Goal: Information Seeking & Learning: Learn about a topic

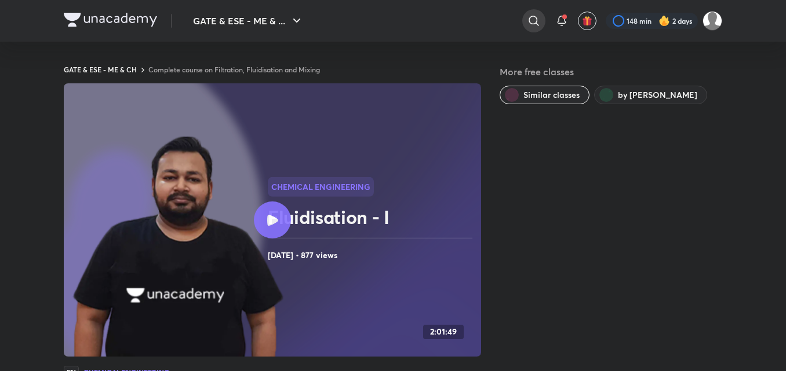
click at [527, 20] on icon at bounding box center [534, 21] width 14 height 14
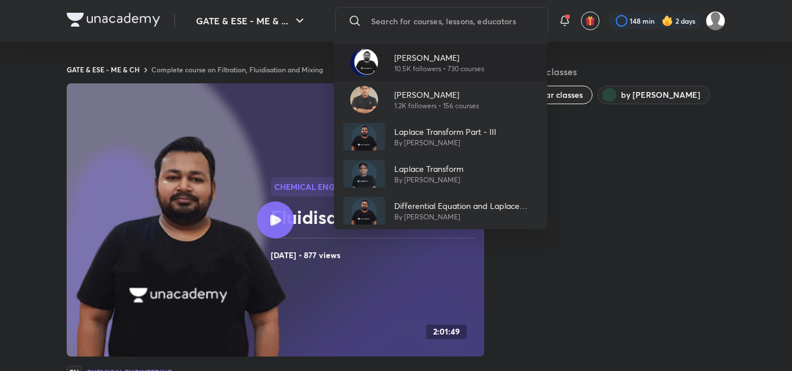
click at [470, 67] on p "10.5K followers • 730 courses" at bounding box center [439, 69] width 90 height 10
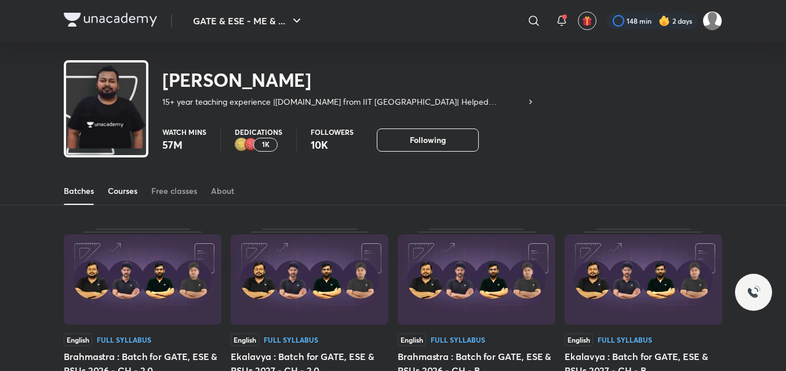
click at [134, 196] on div "Courses" at bounding box center [123, 191] width 30 height 12
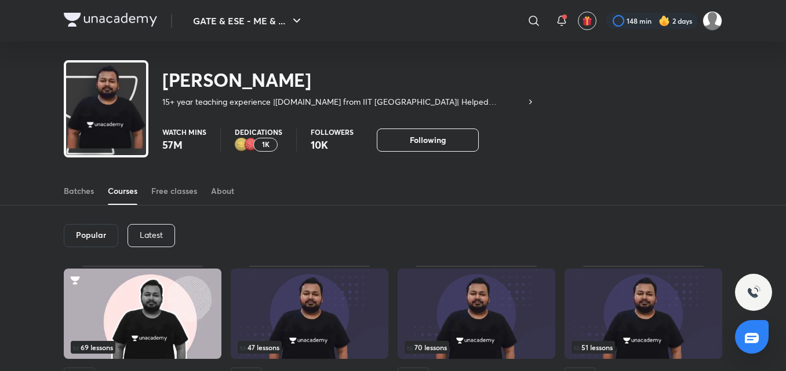
click at [166, 238] on div "Latest" at bounding box center [152, 235] width 48 height 23
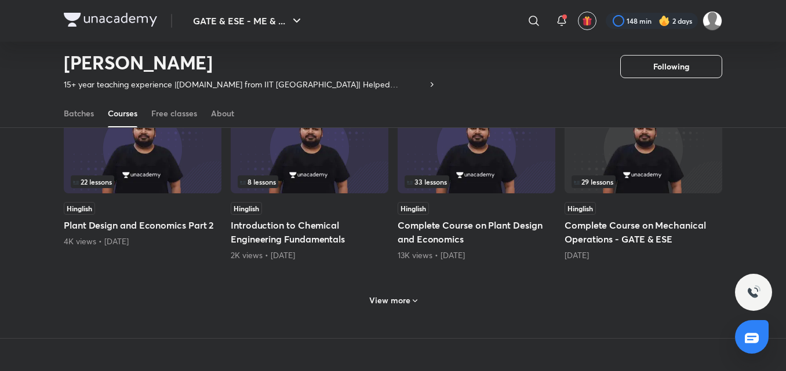
scroll to position [537, 0]
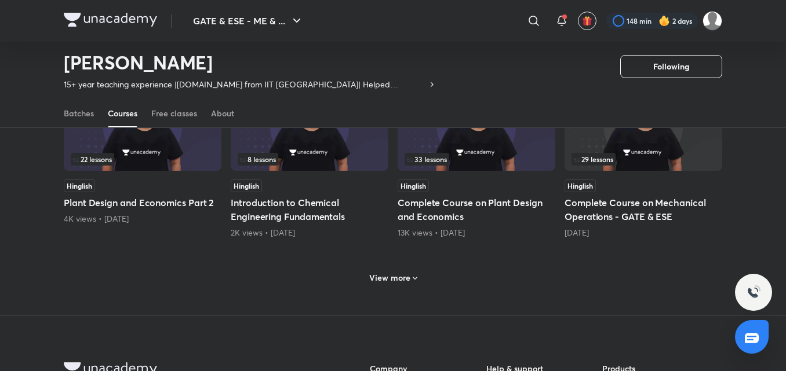
click at [391, 278] on h6 "View more" at bounding box center [389, 278] width 41 height 12
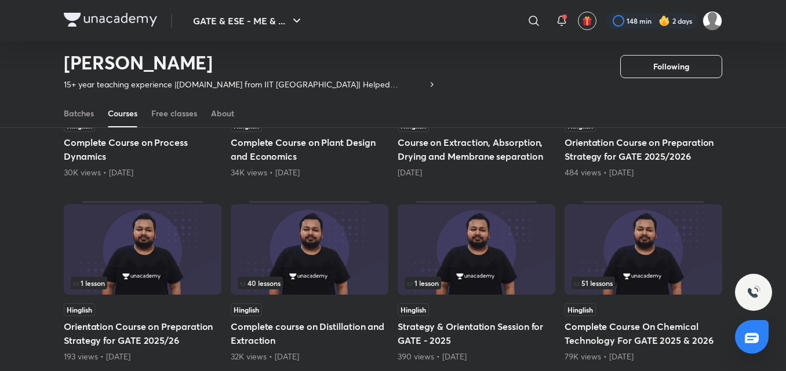
scroll to position [1000, 0]
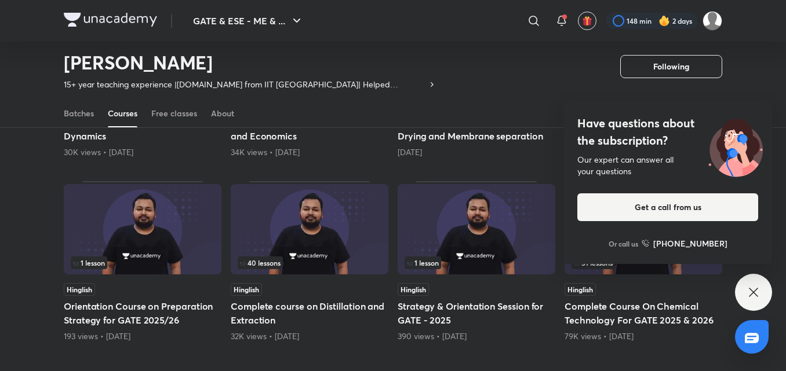
click at [757, 283] on div "Have questions about the subscription? Our expert can answer all your questions…" at bounding box center [753, 292] width 37 height 37
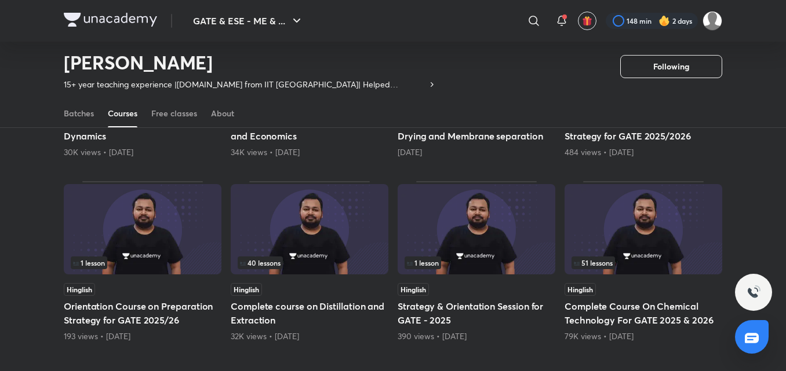
click at [661, 244] on img at bounding box center [643, 229] width 158 height 90
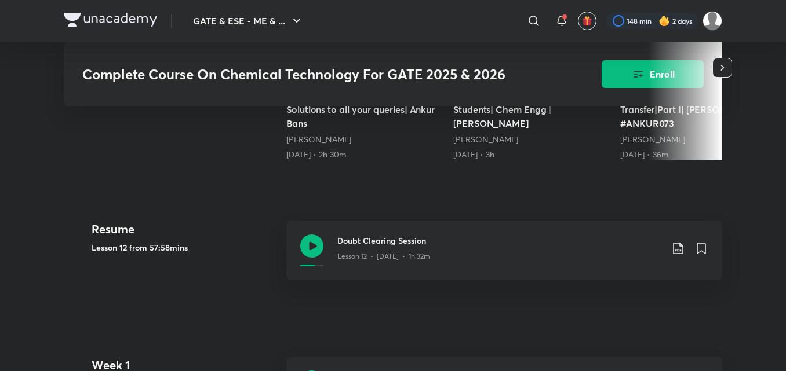
scroll to position [406, 0]
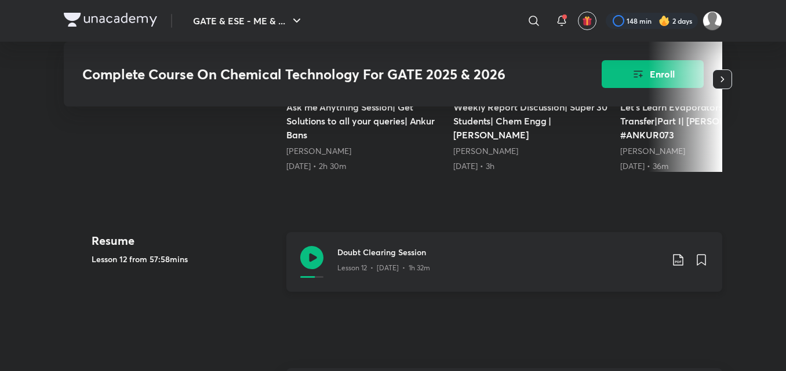
click at [677, 258] on icon at bounding box center [678, 260] width 14 height 14
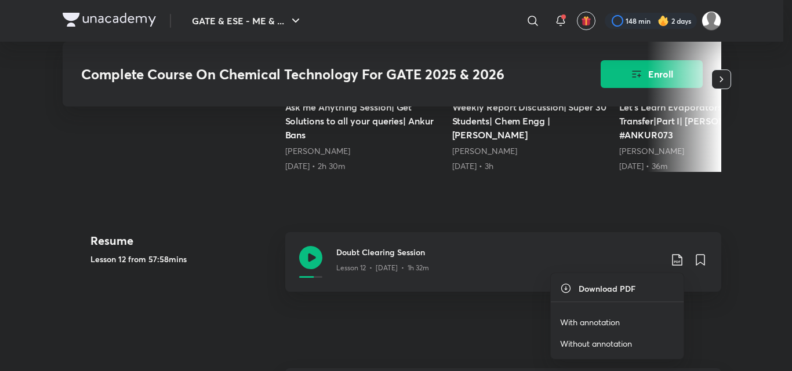
click at [611, 319] on p "With annotation" at bounding box center [590, 322] width 60 height 12
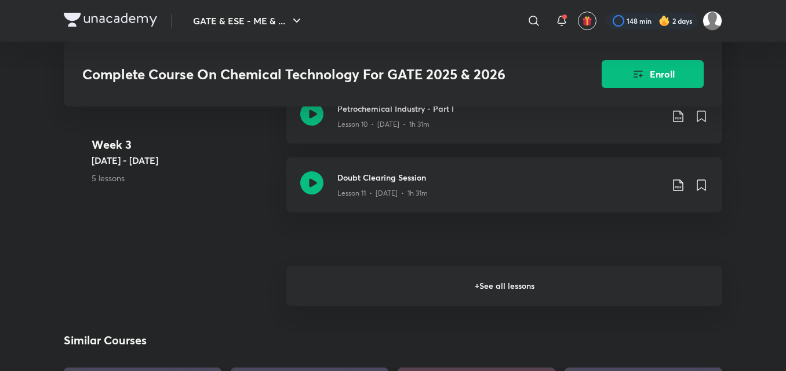
scroll to position [1449, 0]
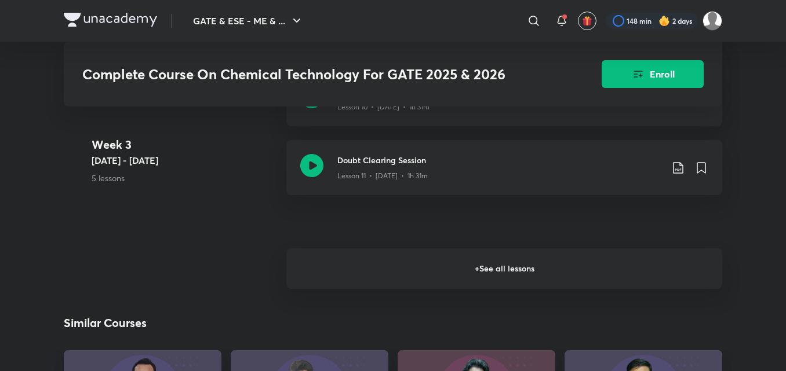
click at [574, 271] on h6 "+ See all lessons" at bounding box center [504, 269] width 436 height 41
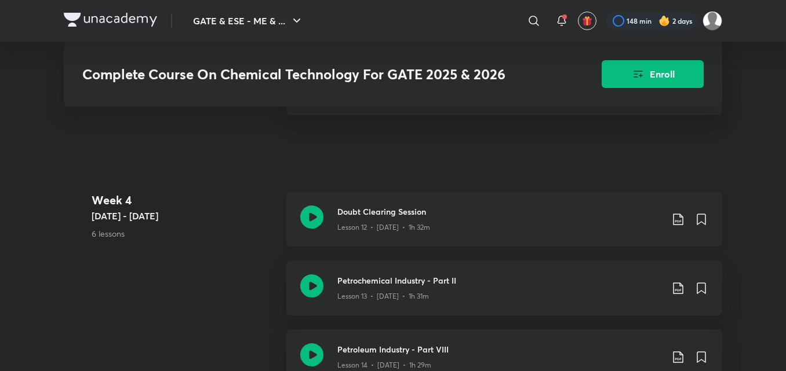
scroll to position [1565, 0]
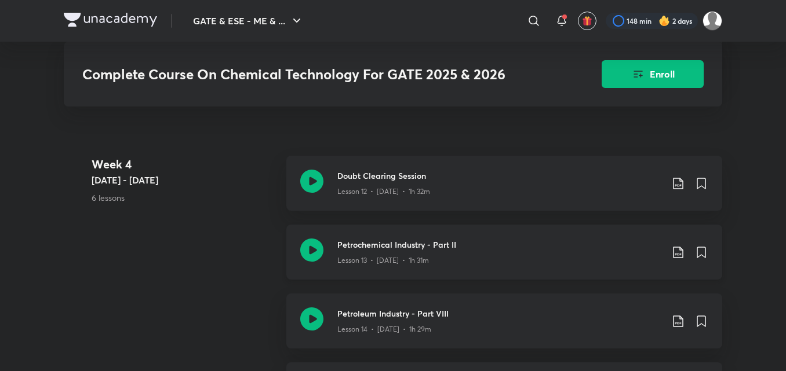
click at [680, 253] on icon at bounding box center [678, 253] width 14 height 14
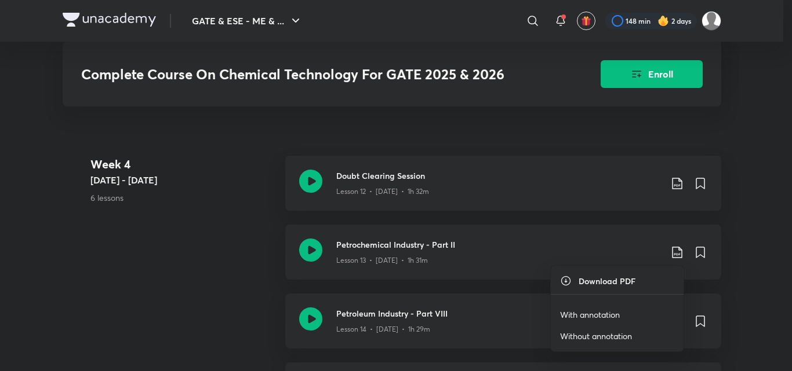
click at [605, 311] on p "With annotation" at bounding box center [590, 315] width 60 height 12
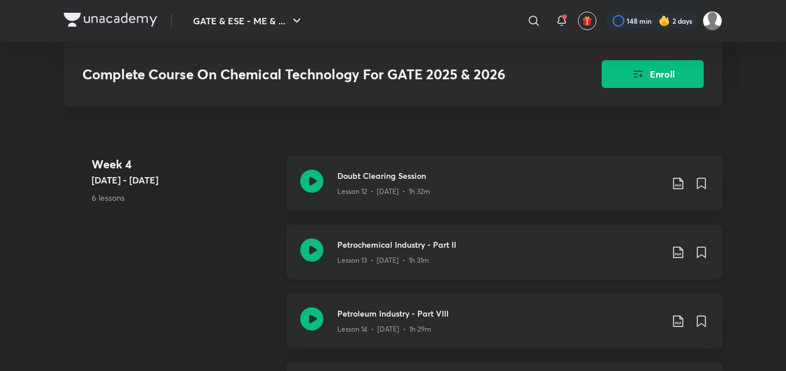
drag, startPoint x: 677, startPoint y: 250, endPoint x: 675, endPoint y: 264, distance: 14.0
click at [675, 264] on div "Petrochemical Industry - Part II Lesson 13 • [DATE] • 1h 31m" at bounding box center [522, 252] width 371 height 27
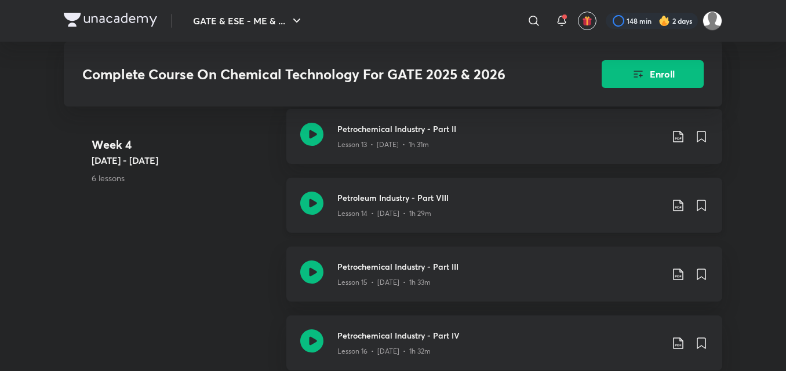
scroll to position [1623, 0]
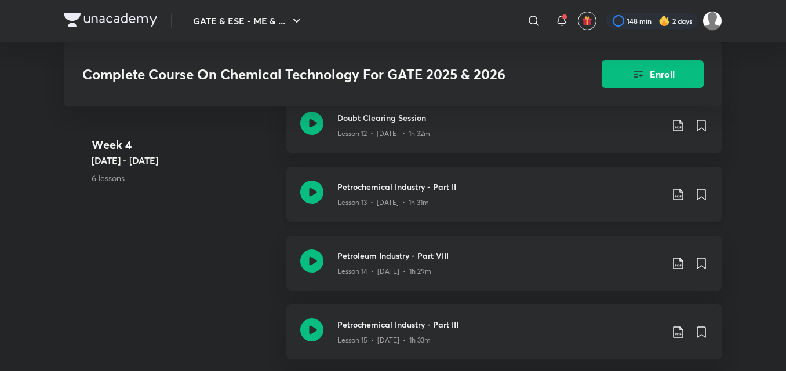
click at [680, 196] on icon at bounding box center [678, 195] width 10 height 12
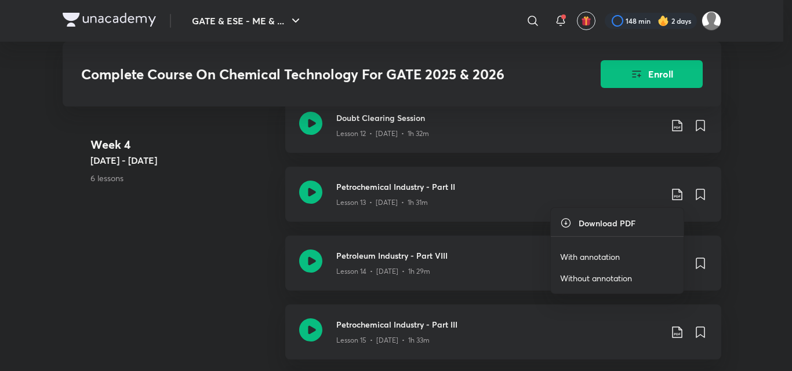
click at [611, 253] on p "With annotation" at bounding box center [590, 257] width 60 height 12
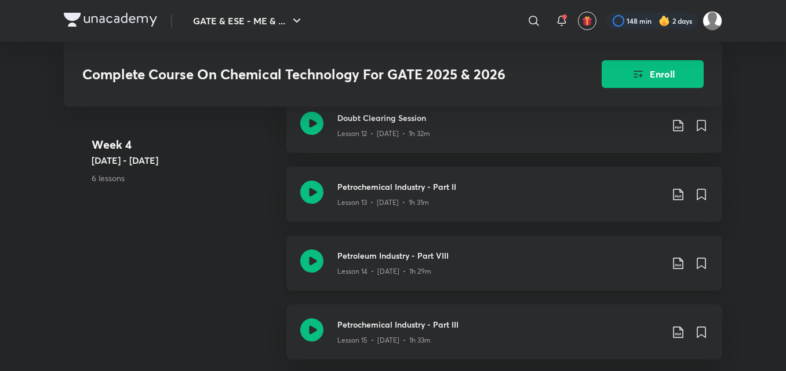
click at [681, 260] on icon at bounding box center [678, 264] width 14 height 14
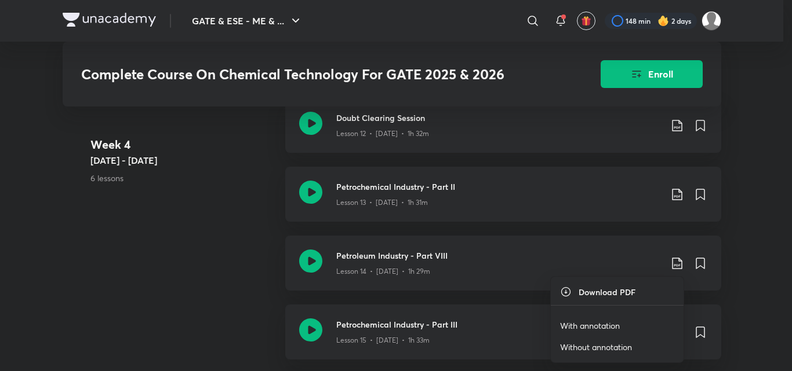
click at [621, 326] on li "With annotation" at bounding box center [617, 325] width 133 height 21
click at [603, 324] on p "With annotation" at bounding box center [590, 326] width 60 height 12
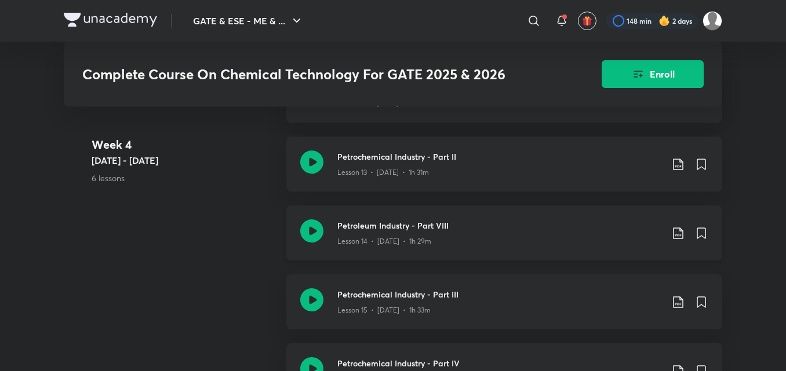
scroll to position [1681, 0]
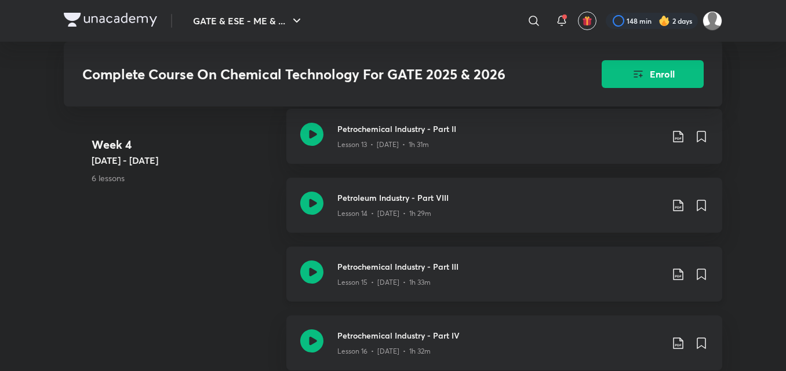
click at [677, 278] on icon at bounding box center [678, 275] width 14 height 14
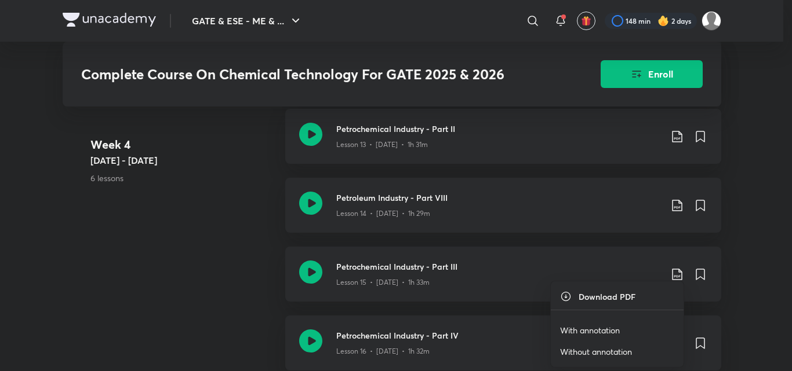
click at [611, 329] on p "With annotation" at bounding box center [590, 331] width 60 height 12
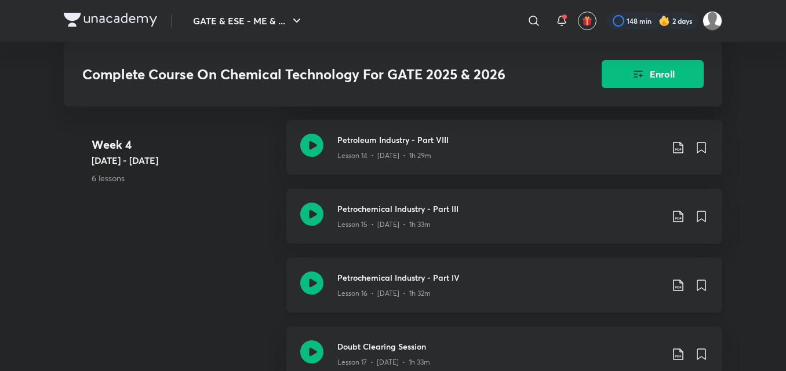
scroll to position [1797, 0]
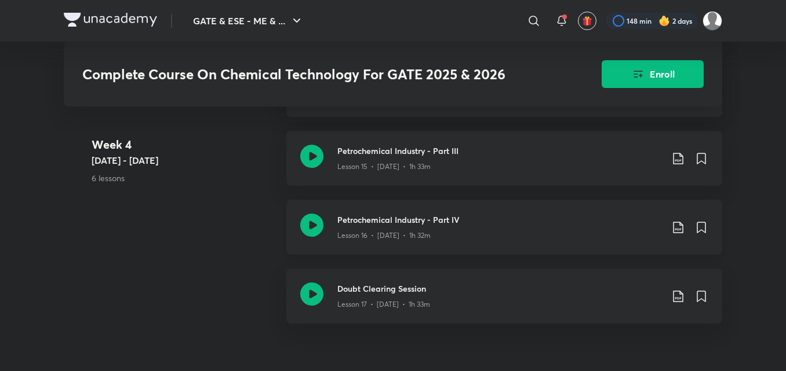
click at [682, 231] on icon at bounding box center [678, 228] width 14 height 14
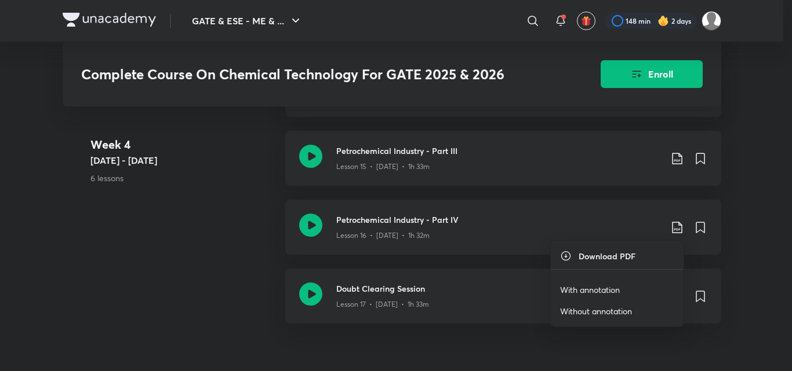
click at [585, 287] on p "With annotation" at bounding box center [590, 290] width 60 height 12
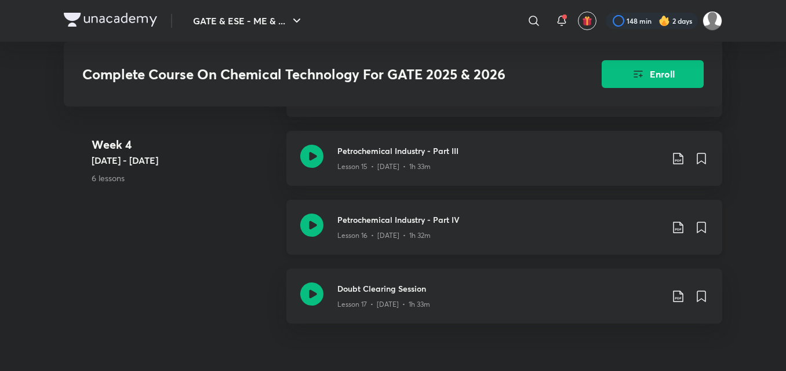
click at [678, 230] on icon at bounding box center [678, 228] width 14 height 14
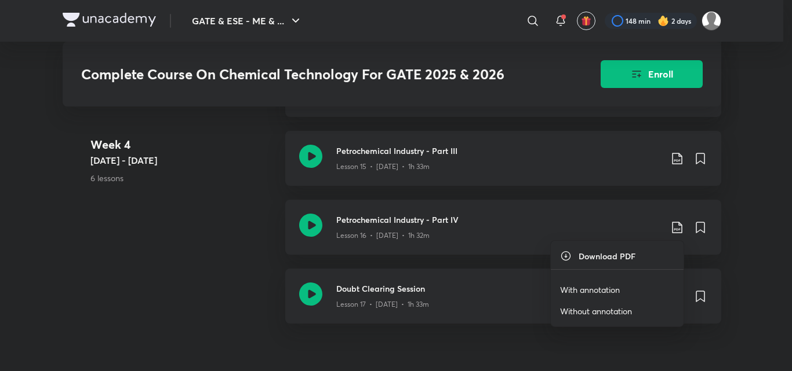
click at [592, 290] on p "With annotation" at bounding box center [590, 290] width 60 height 12
